Goal: Information Seeking & Learning: Check status

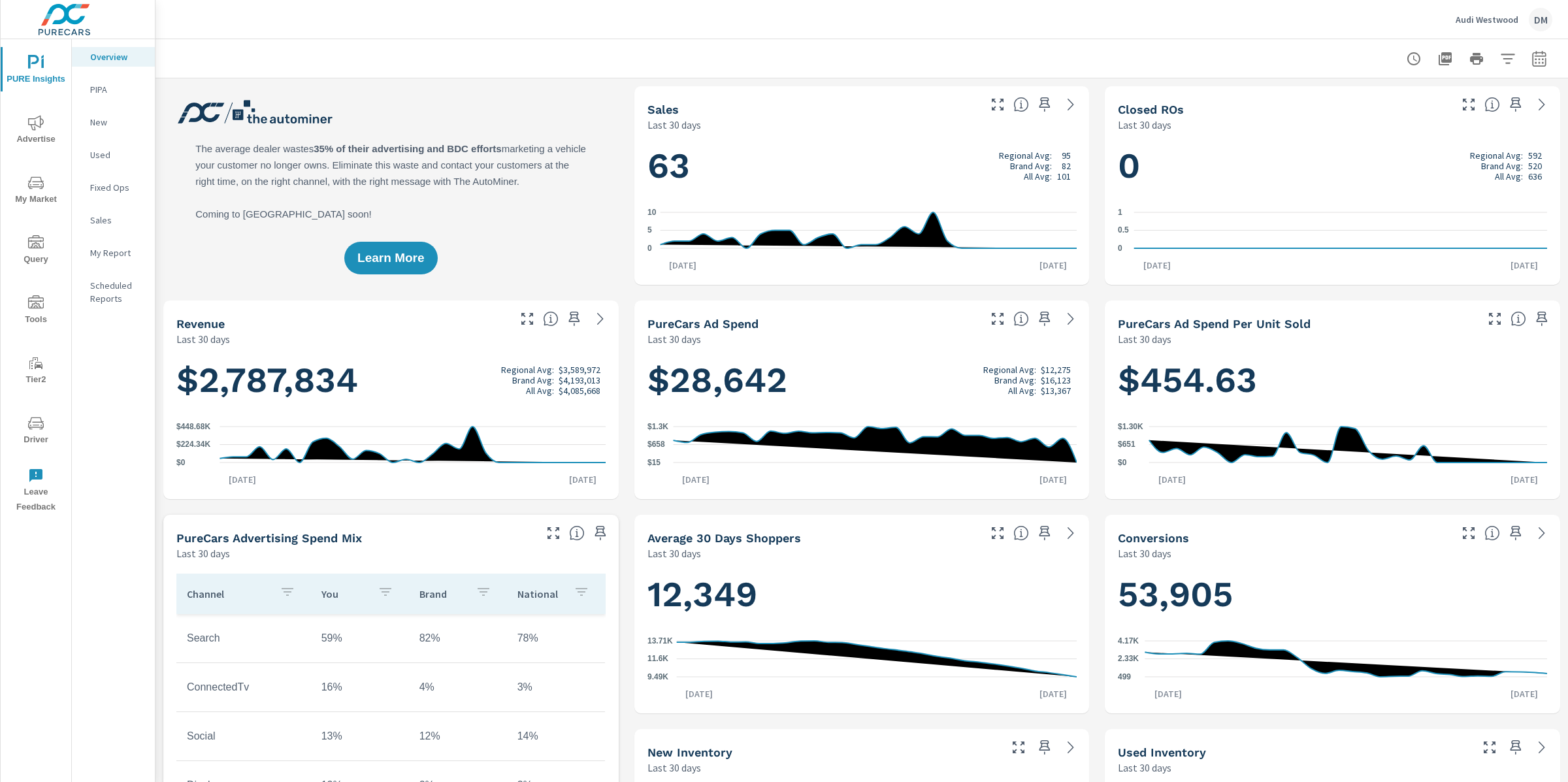
scroll to position [1, 0]
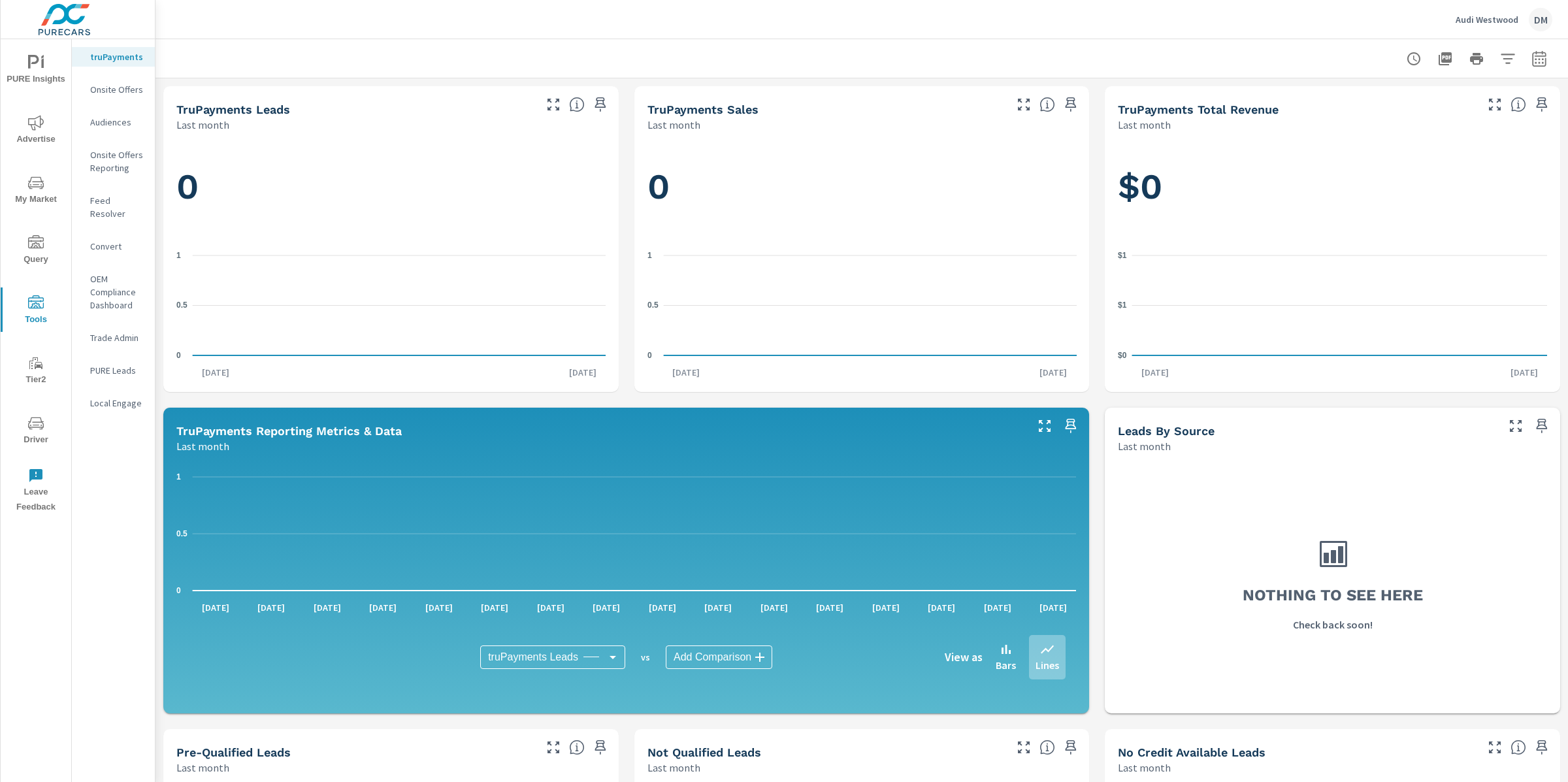
click at [112, 186] on nav "truPayments Onsite Offers Audiences Onsite Offers Reporting Feed Resolver Conve…" at bounding box center [113, 235] width 83 height 392
click at [111, 195] on p "Feed Resolver" at bounding box center [118, 206] width 54 height 26
